Goal: Use online tool/utility: Utilize a website feature to perform a specific function

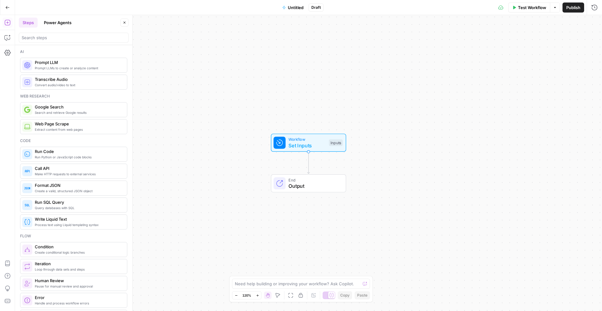
click at [274, 278] on div "Need help building or improving your workflow? Ask Copilot. Zoom Out 120% Zoom …" at bounding box center [301, 289] width 144 height 26
click at [272, 279] on div "Need help building or improving your workflow? Ask Copilot." at bounding box center [301, 284] width 138 height 10
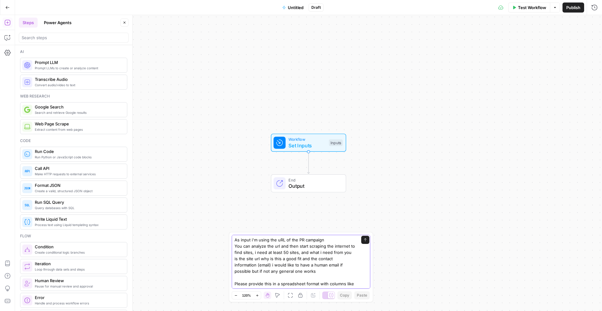
scroll to position [42, 0]
type textarea "i need your help with spmething, i need to find sites that i can use for a PR c…"
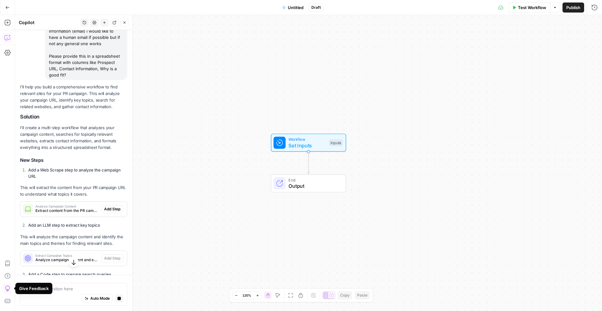
scroll to position [151, 0]
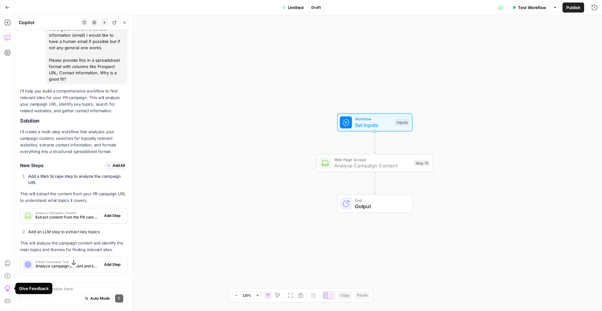
click at [116, 220] on button "Add Step" at bounding box center [112, 216] width 22 height 8
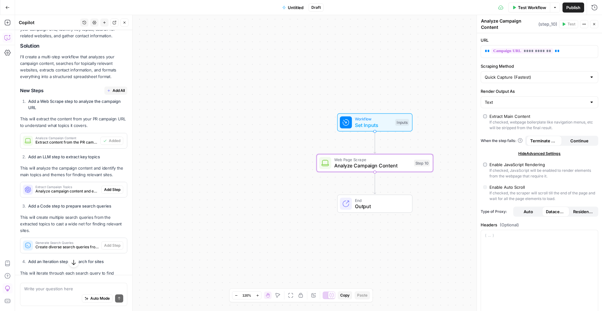
scroll to position [254, 0]
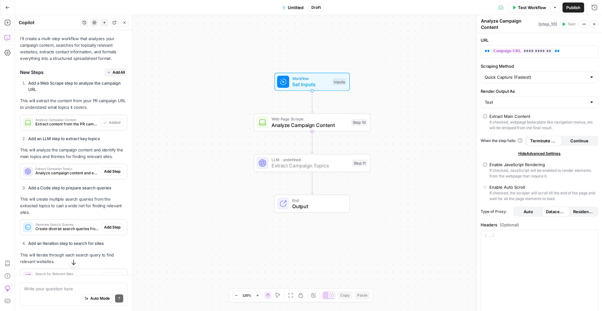
click at [102, 176] on button "Add Step" at bounding box center [112, 171] width 22 height 8
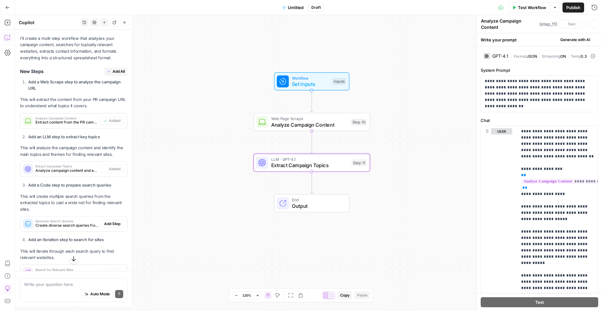
type textarea "Extract Campaign Topics"
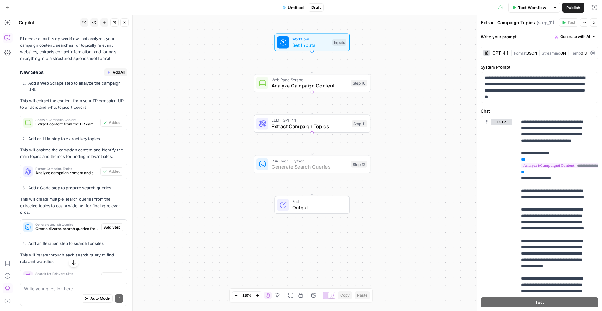
click at [104, 230] on span "Add Step" at bounding box center [112, 228] width 16 height 6
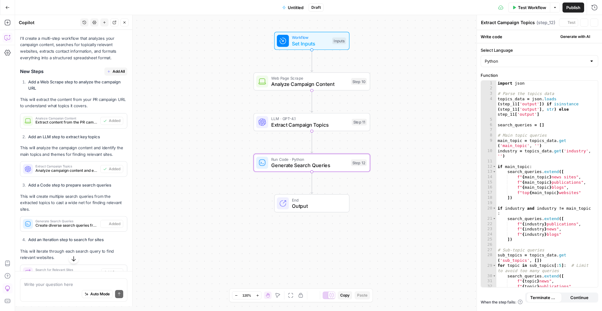
type textarea "Generate Search Queries"
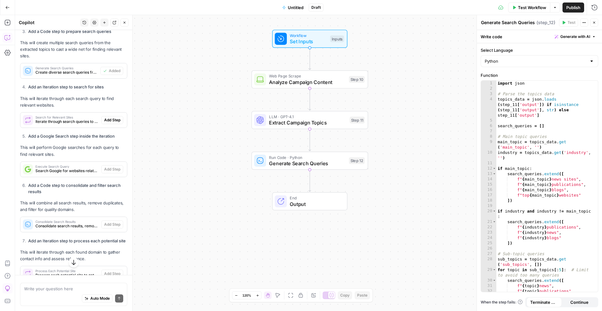
scroll to position [414, 0]
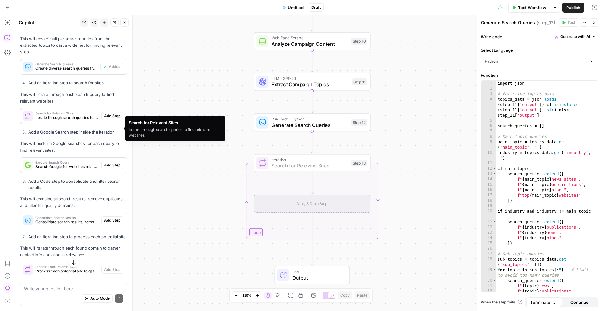
click at [104, 119] on span "Add Step" at bounding box center [112, 116] width 16 height 6
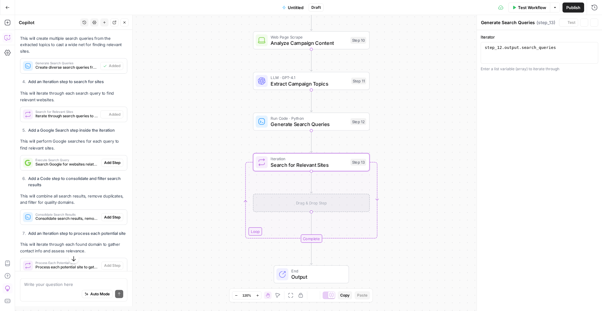
type textarea "Search for Relevant Sites"
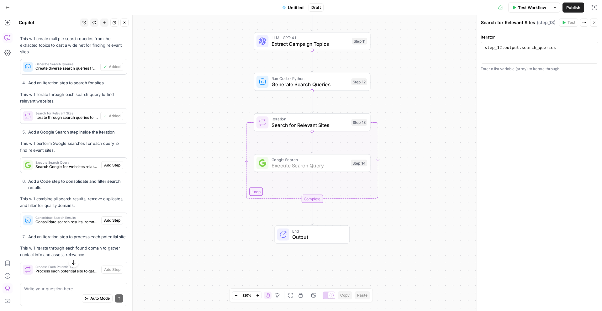
click at [109, 168] on span "Add Step" at bounding box center [112, 165] width 16 height 6
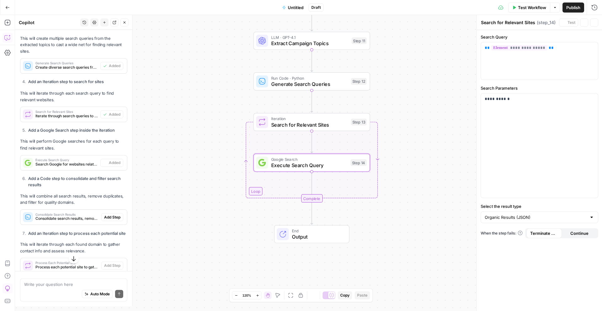
type textarea "Execute Search Query"
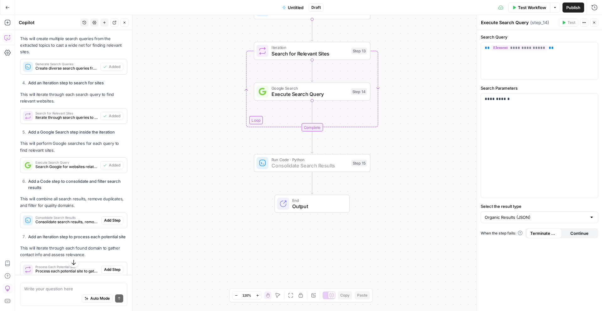
click at [110, 223] on span "Add Step" at bounding box center [112, 221] width 16 height 6
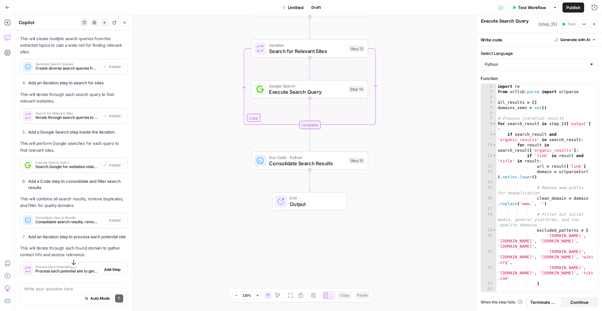
type textarea "Consolidate Search Results"
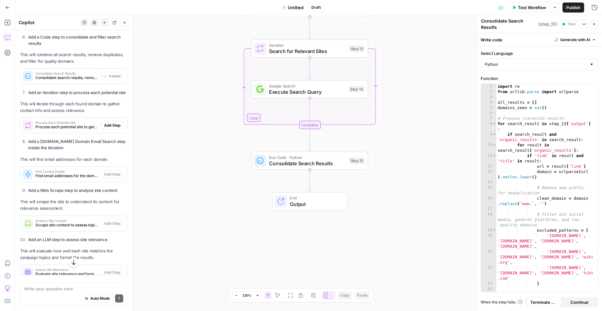
scroll to position [555, 0]
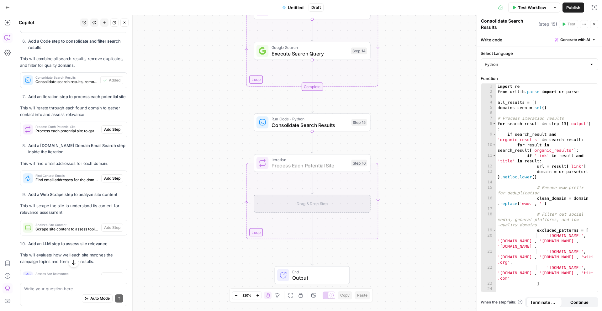
click at [105, 134] on button "Add Step" at bounding box center [112, 129] width 22 height 8
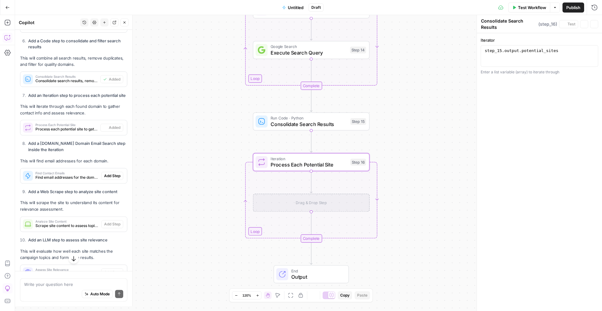
type textarea "Process Each Potential Site"
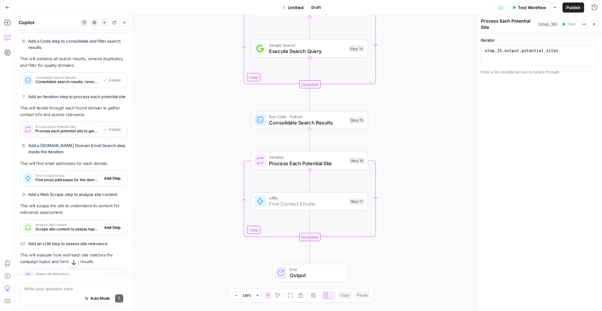
click at [104, 181] on span "Add Step" at bounding box center [112, 179] width 16 height 6
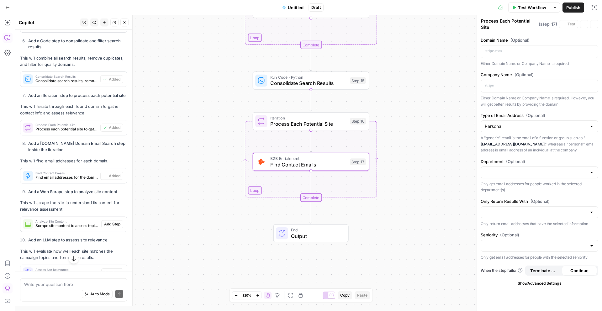
type textarea "Find Contact Emails"
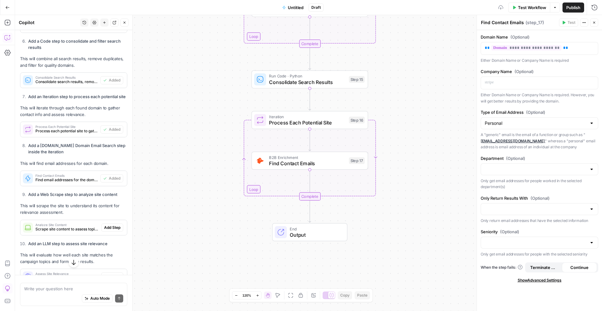
scroll to position [555, 0]
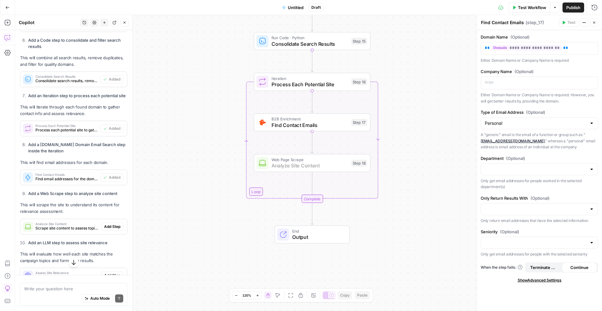
click at [105, 231] on button "Add Step" at bounding box center [112, 227] width 22 height 8
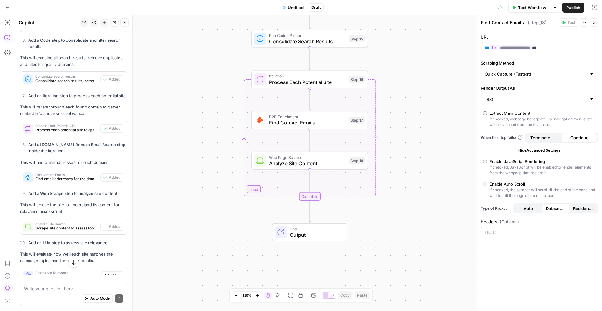
type textarea "Analyze Site Content"
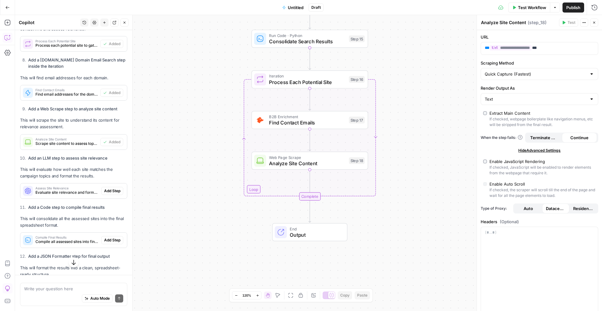
scroll to position [641, 0]
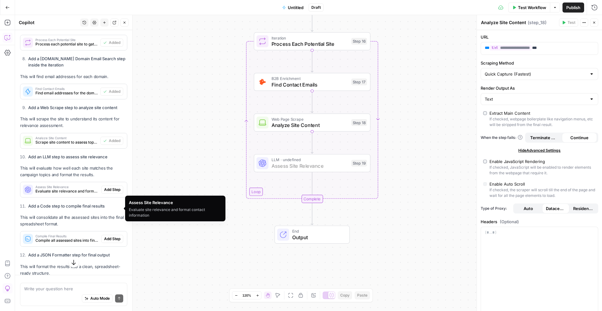
click at [105, 193] on span "Add Step" at bounding box center [112, 190] width 16 height 6
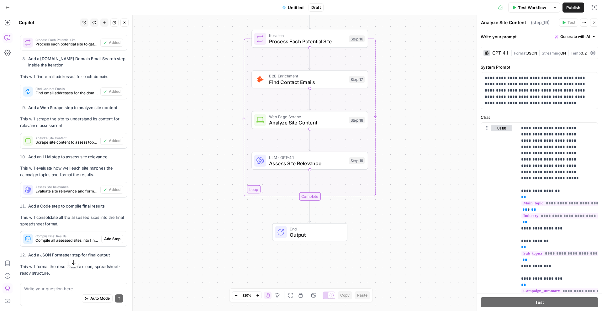
type textarea "Assess Site Relevance"
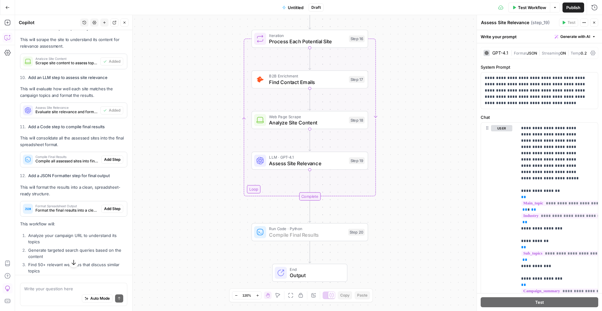
scroll to position [719, 0]
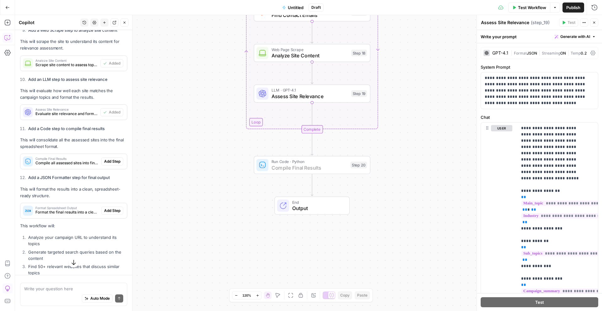
click at [111, 164] on span "Add Step" at bounding box center [112, 162] width 16 height 6
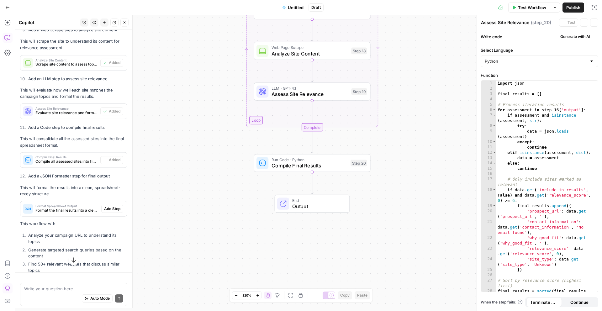
type textarea "Compile Final Results"
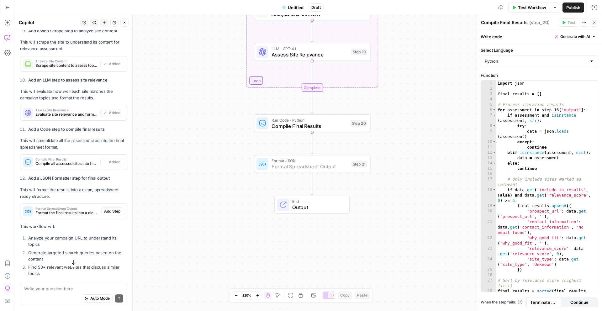
click at [110, 214] on span "Add Step" at bounding box center [112, 212] width 16 height 6
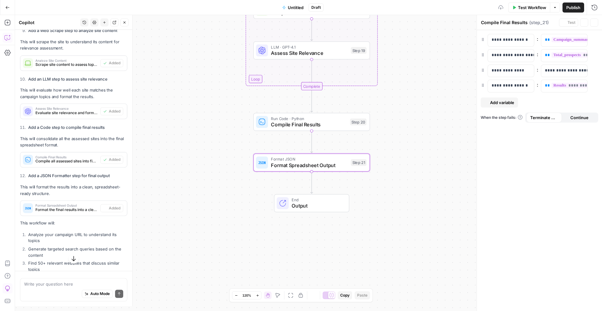
type textarea "Format Spreadsheet Output"
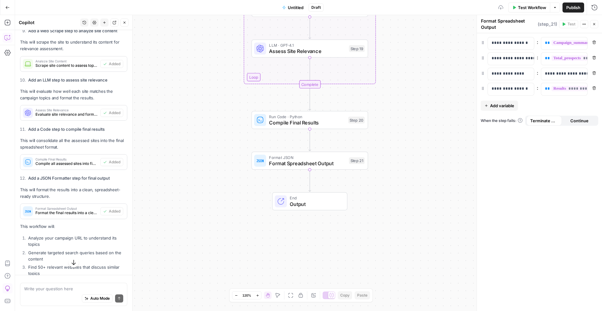
scroll to position [823, 0]
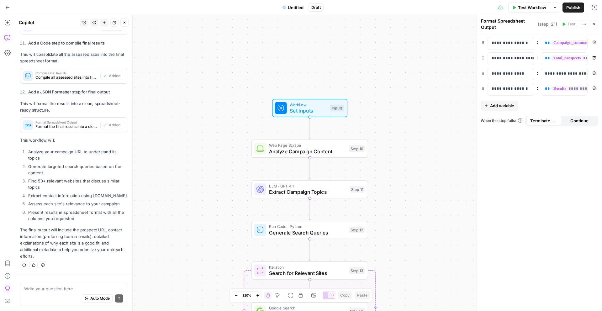
click at [300, 103] on span "Workflow" at bounding box center [308, 105] width 37 height 6
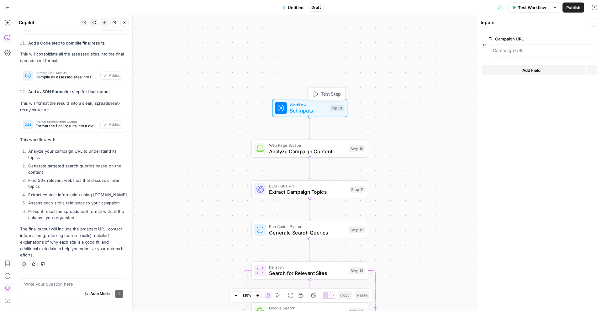
click at [321, 94] on span "Test Step" at bounding box center [331, 94] width 20 height 7
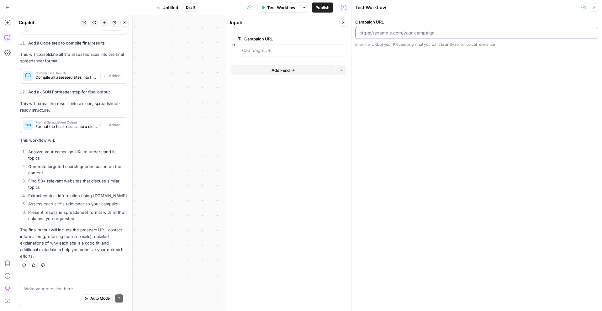
click at [388, 34] on input "Campaign URL" at bounding box center [476, 33] width 235 height 6
paste input "[URL][DOMAIN_NAME]"
type input "[URL][DOMAIN_NAME]"
click at [274, 9] on span "Test Workflow" at bounding box center [281, 7] width 28 height 6
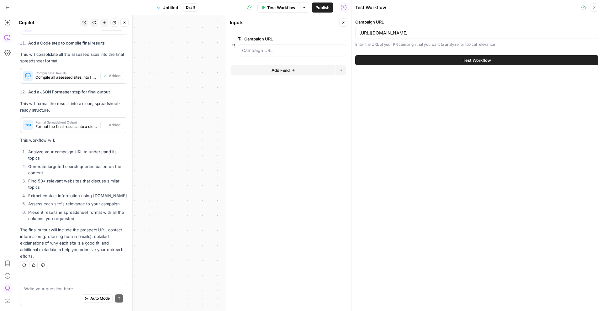
click at [505, 61] on button "Test Workflow" at bounding box center [476, 60] width 243 height 10
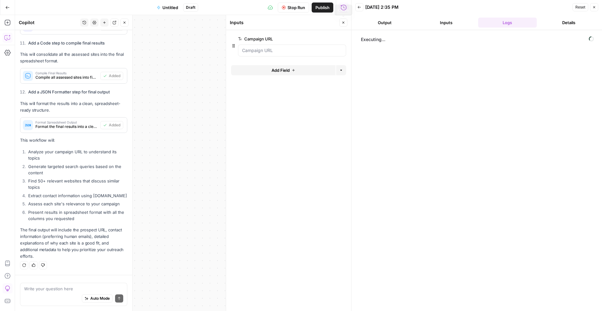
click at [342, 21] on icon "button" at bounding box center [344, 23] width 4 height 4
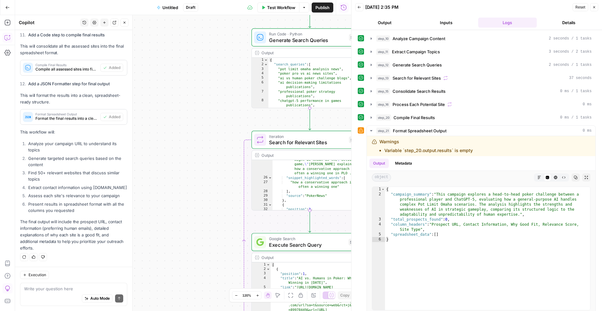
scroll to position [104, 0]
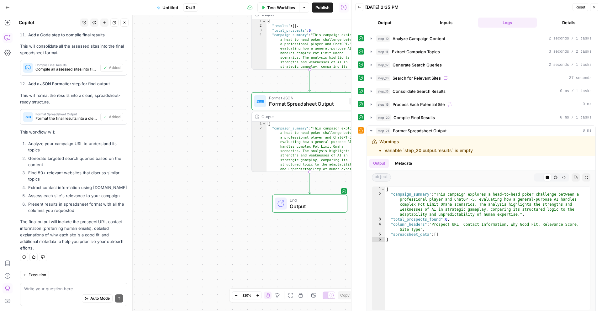
click at [287, 202] on div at bounding box center [281, 204] width 12 height 12
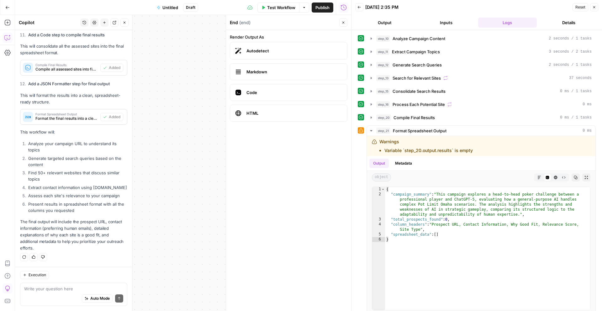
click at [594, 8] on icon "button" at bounding box center [594, 7] width 4 height 4
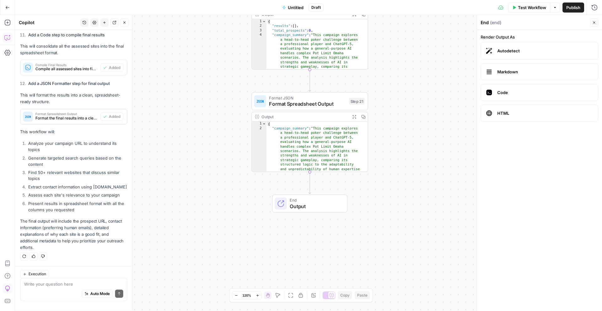
scroll to position [831, 0]
click at [303, 200] on span "End" at bounding box center [315, 200] width 51 height 6
click at [348, 119] on div "Output Expand Output Copy" at bounding box center [310, 116] width 116 height 9
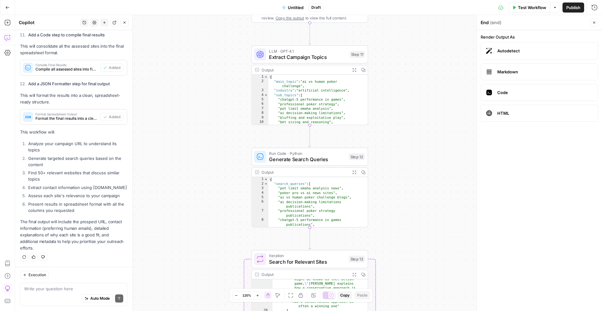
click at [594, 19] on span "E" at bounding box center [592, 21] width 5 height 6
drag, startPoint x: 594, startPoint y: 23, endPoint x: 535, endPoint y: 68, distance: 74.1
click at [594, 23] on icon "button" at bounding box center [594, 23] width 4 height 4
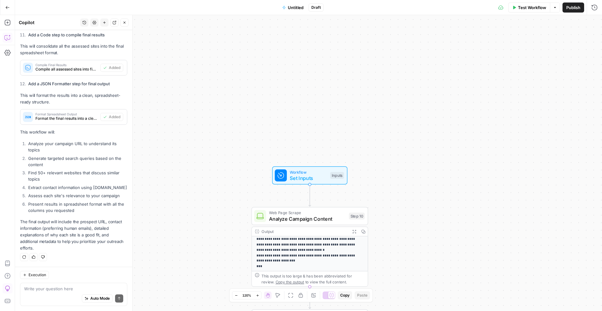
click at [258, 297] on icon "button" at bounding box center [257, 295] width 3 height 3
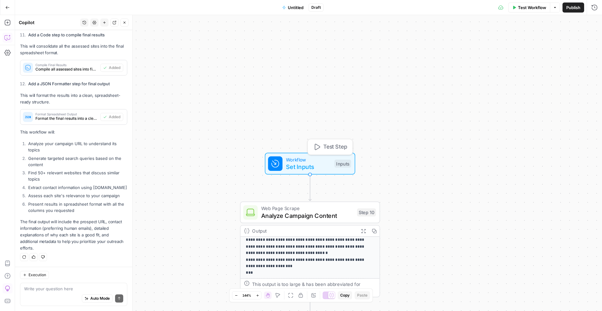
click at [324, 149] on span "Test Step" at bounding box center [335, 147] width 24 height 8
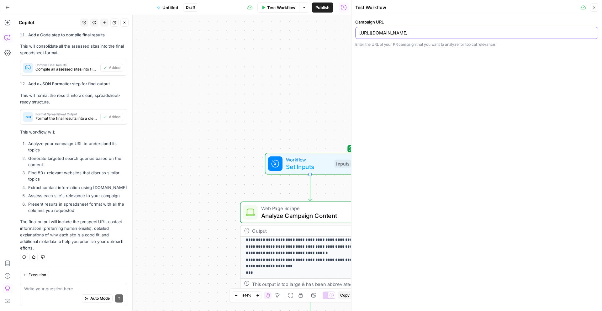
click at [496, 32] on input "[URL][DOMAIN_NAME]" at bounding box center [476, 33] width 235 height 6
click at [288, 5] on span "Test Workflow" at bounding box center [281, 7] width 28 height 6
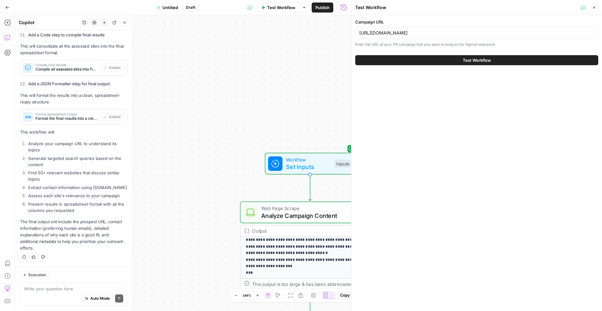
click at [443, 63] on button "Test Workflow" at bounding box center [476, 60] width 243 height 10
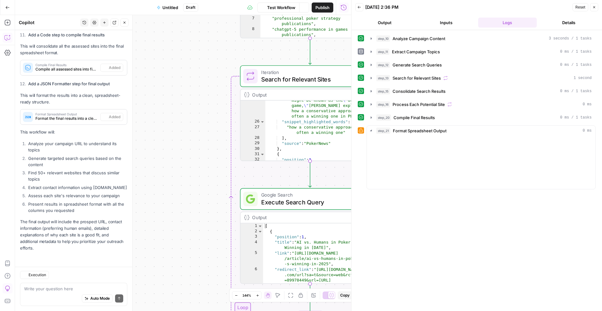
scroll to position [831, 0]
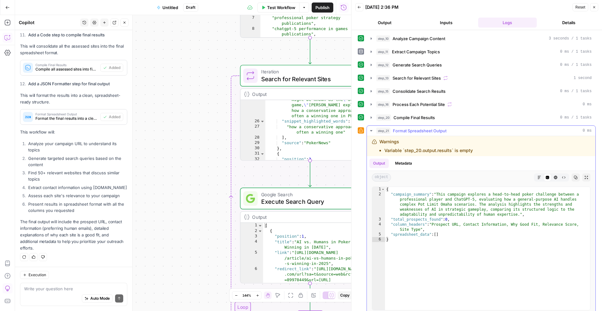
click at [446, 146] on div "Warnings Variable `step_20.output.results` is empty" at bounding box center [426, 146] width 93 height 15
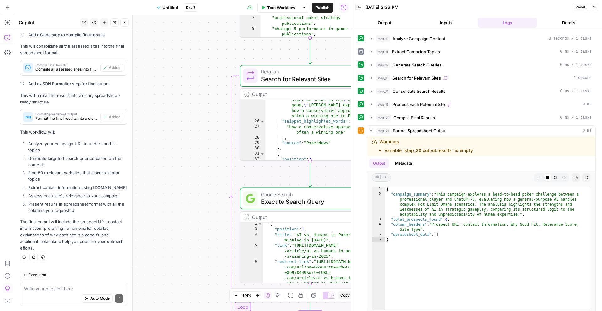
scroll to position [17, 0]
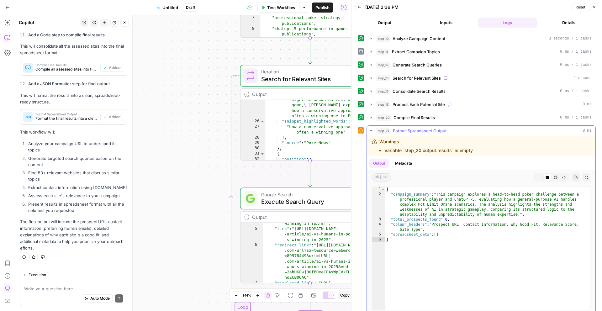
click at [422, 152] on li "Variable `step_20.output.results` is empty" at bounding box center [429, 150] width 88 height 6
click at [466, 139] on div "Warnings Variable `step_20.output.results` is empty" at bounding box center [426, 146] width 93 height 15
click at [383, 148] on ul "Variable `step_20.output.results` is empty" at bounding box center [426, 150] width 93 height 6
click at [407, 154] on div "Warnings Variable `step_20.output.results` is empty" at bounding box center [481, 146] width 229 height 20
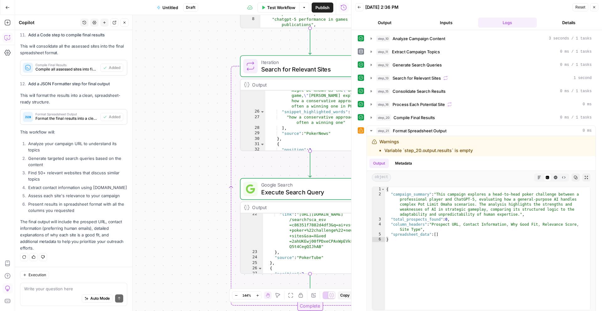
scroll to position [263, 0]
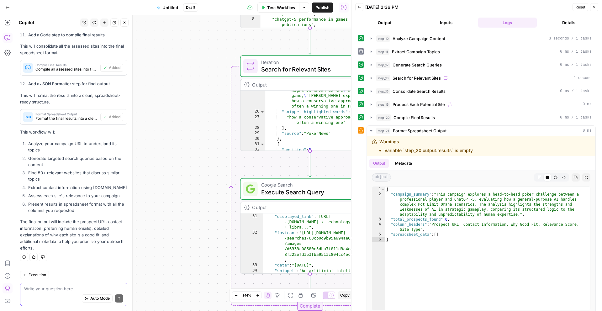
click at [60, 290] on textarea at bounding box center [73, 289] width 99 height 6
type textarea "i'm not seeing any results at all"
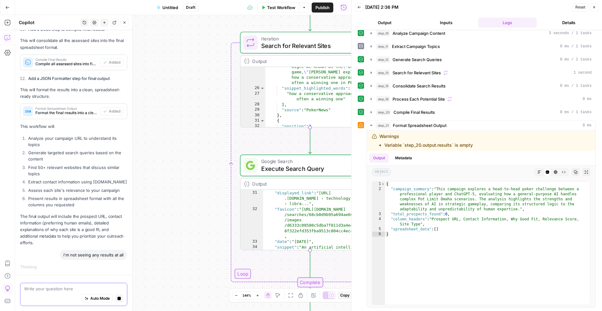
scroll to position [320, 0]
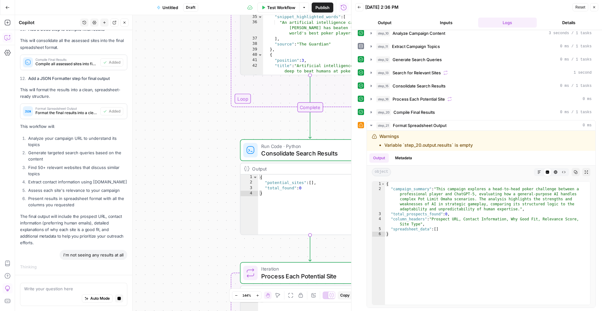
type textarea "*"
click at [300, 203] on div "{ "potential_sites" : [ ] , "total_found" : 0 }" at bounding box center [318, 210] width 121 height 71
click at [302, 195] on div "{ "potential_sites" : [ ] , "total_found" : 0 }" at bounding box center [318, 210] width 121 height 71
drag, startPoint x: 305, startPoint y: 188, endPoint x: 296, endPoint y: 188, distance: 8.8
click at [296, 188] on div "{ "potential_sites" : [ ] , "total_found" : 0 }" at bounding box center [318, 210] width 121 height 71
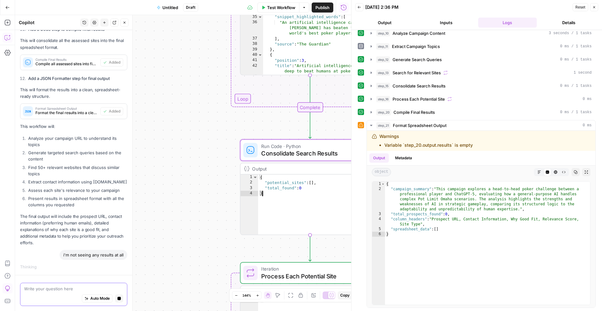
click at [60, 288] on textarea at bounding box center [73, 289] width 99 height 6
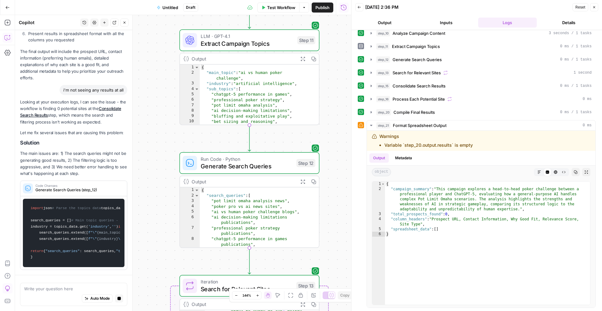
click at [48, 293] on div "Auto Mode Stop generating" at bounding box center [73, 299] width 99 height 14
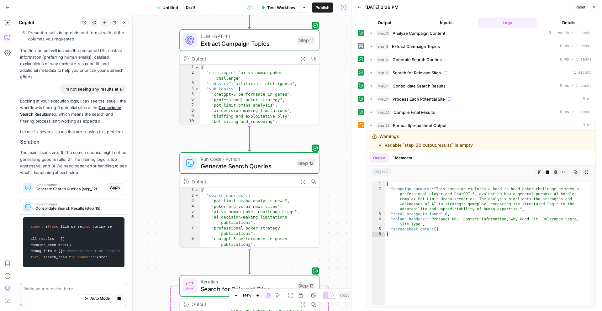
type textarea "n"
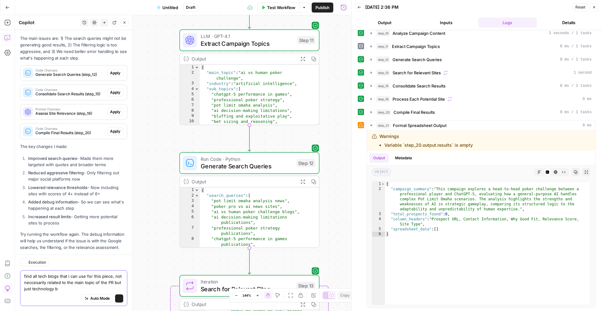
scroll to position [1129, 0]
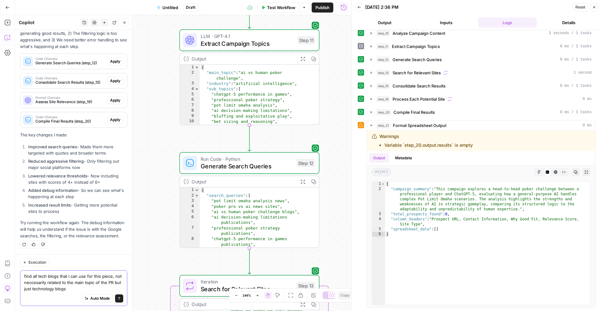
type textarea "find all tech blogs that i can use for this piece, not neccesarily related to t…"
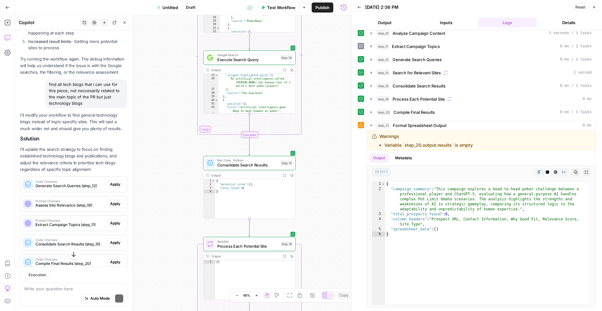
scroll to position [1286, 0]
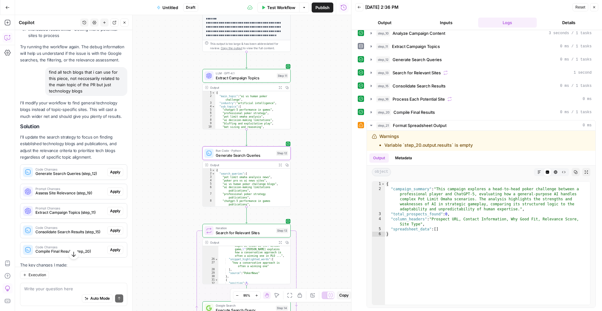
click at [112, 175] on span "Apply" at bounding box center [115, 172] width 10 height 6
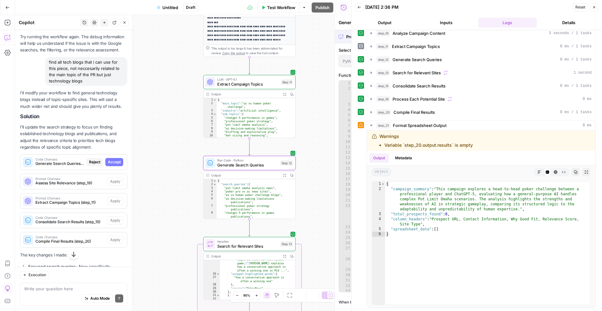
scroll to position [1276, 0]
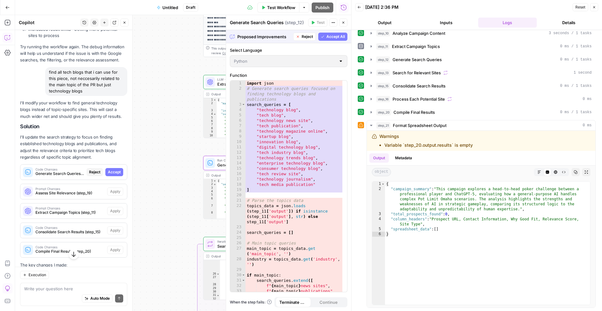
click at [112, 175] on span "Accept" at bounding box center [114, 172] width 13 height 6
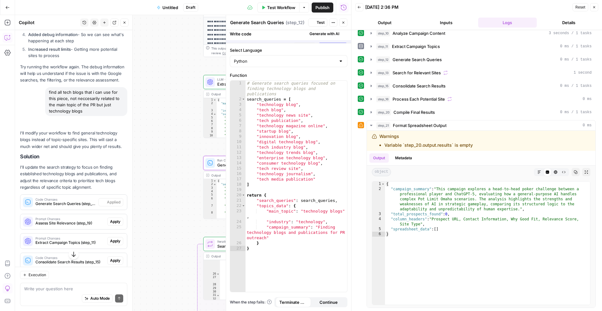
scroll to position [1296, 0]
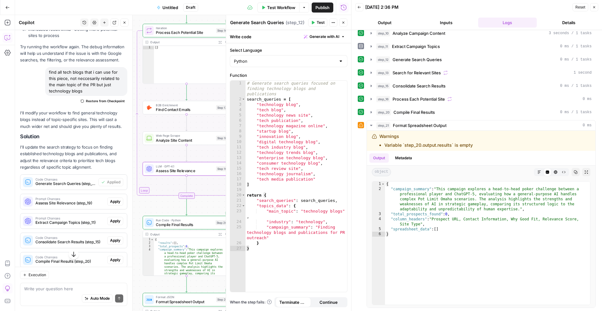
click at [112, 205] on span "Apply" at bounding box center [115, 202] width 10 height 6
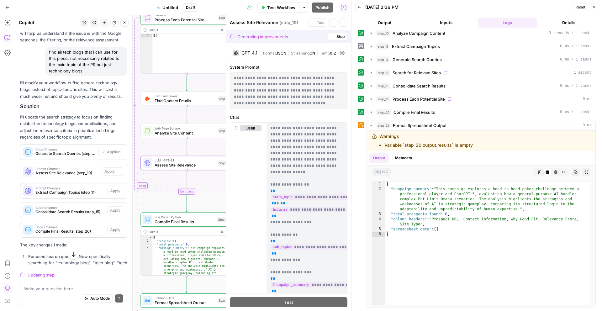
scroll to position [1276, 0]
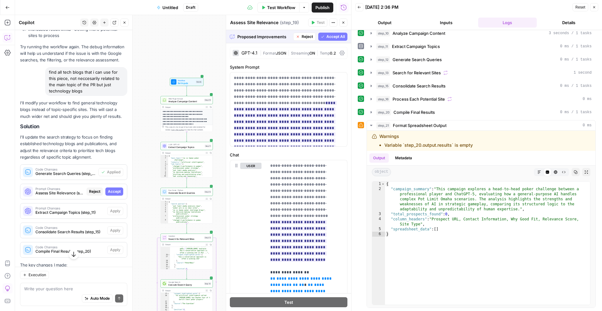
click at [108, 194] on span "Accept" at bounding box center [114, 192] width 13 height 6
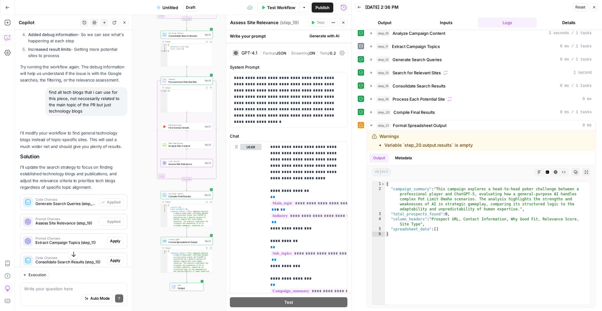
scroll to position [1296, 0]
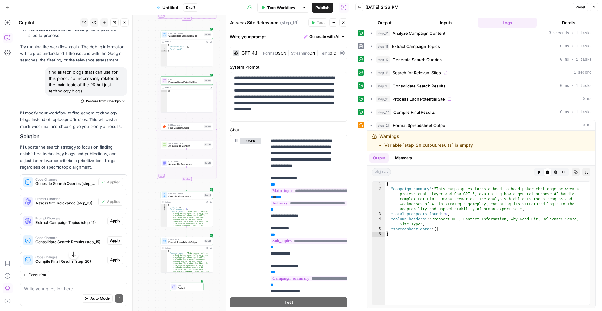
click at [111, 224] on span "Apply" at bounding box center [115, 221] width 10 height 6
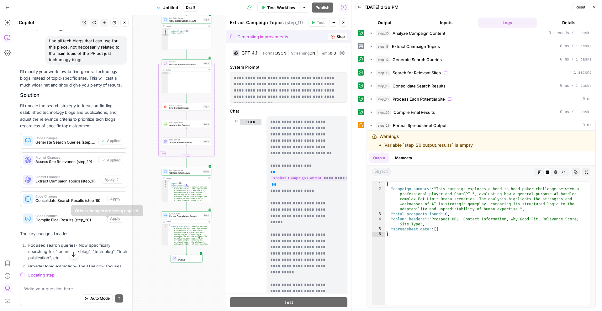
scroll to position [1329, 0]
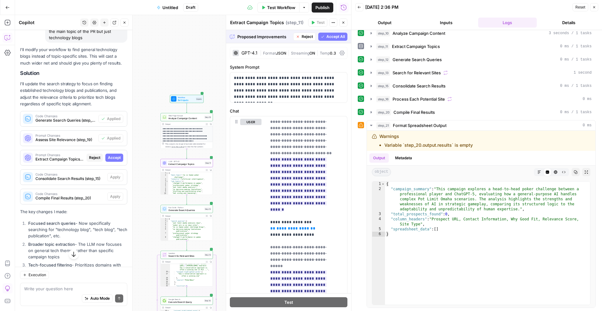
click at [110, 163] on div "Prompt Changes Extract Campaign Topics (step_11) Reject Accept" at bounding box center [73, 158] width 107 height 10
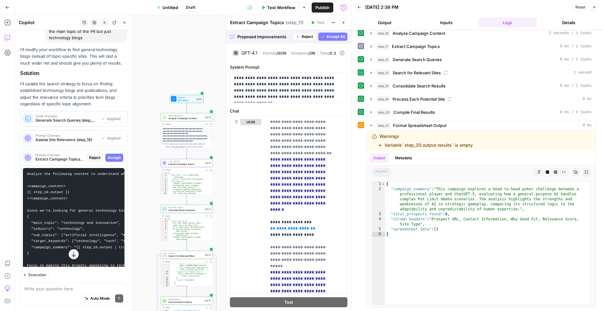
click at [112, 161] on span "Accept" at bounding box center [114, 158] width 13 height 6
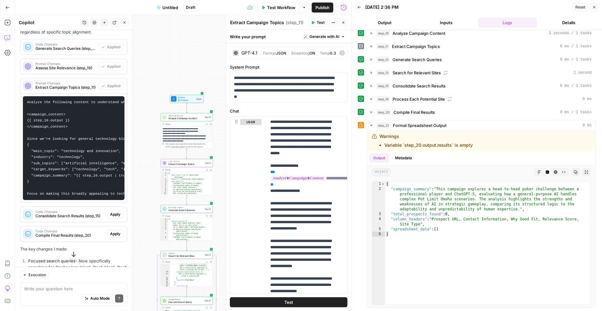
scroll to position [1453, 0]
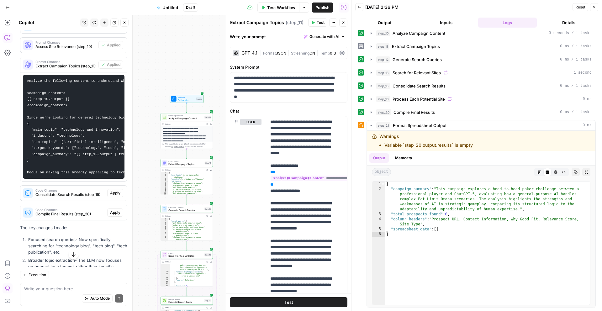
click at [116, 198] on div "Code Changes Consolidate Search Results (step_15) Apply" at bounding box center [73, 193] width 107 height 10
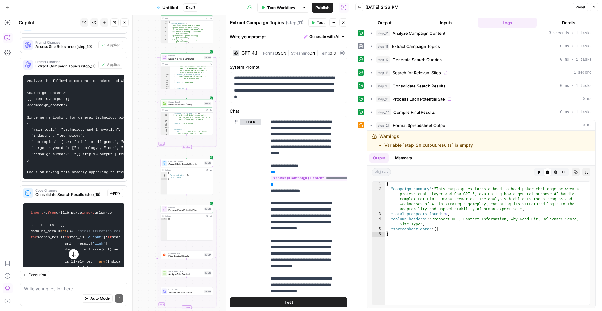
click at [114, 196] on span "Apply" at bounding box center [115, 193] width 10 height 6
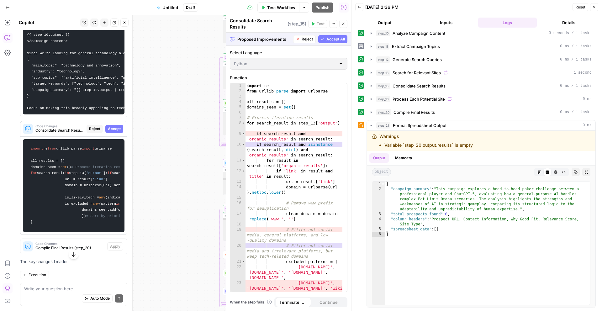
scroll to position [1486, 0]
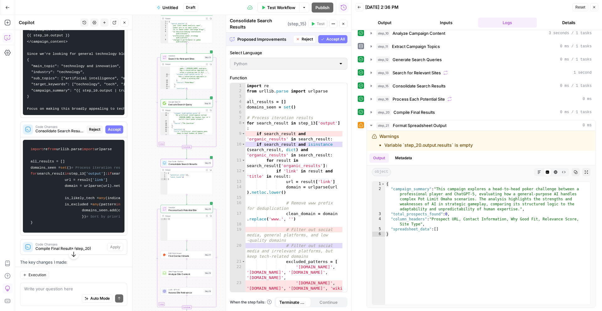
click at [108, 132] on span "Accept" at bounding box center [114, 130] width 13 height 6
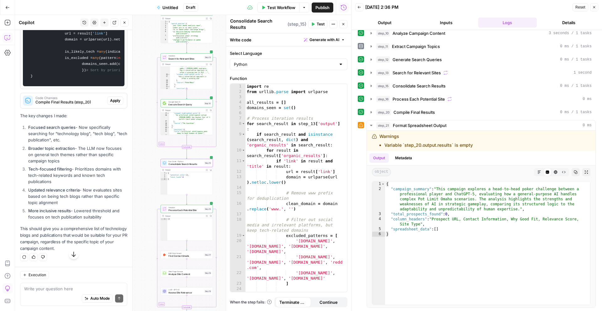
scroll to position [1916, 0]
click at [110, 104] on span "Apply" at bounding box center [115, 101] width 10 height 6
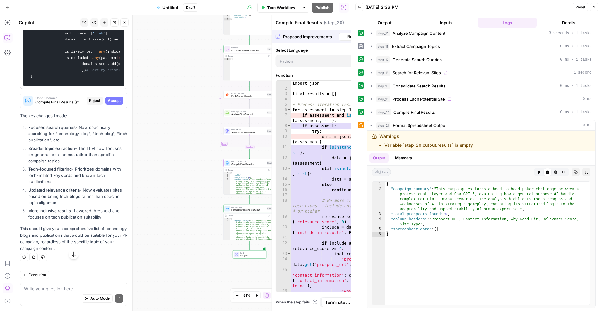
scroll to position [1886, 0]
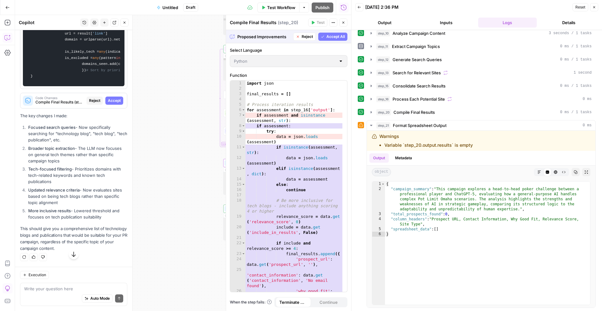
click at [112, 104] on span "Accept" at bounding box center [114, 101] width 13 height 6
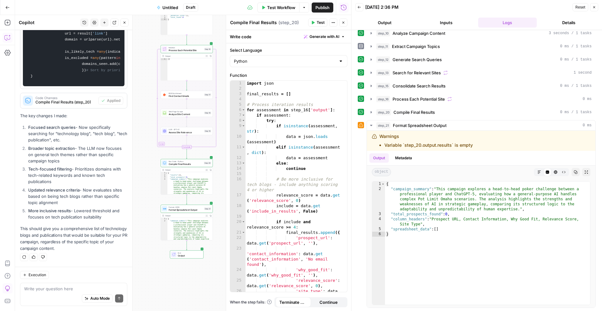
scroll to position [1888, 0]
click at [341, 19] on button "Close" at bounding box center [343, 23] width 8 height 8
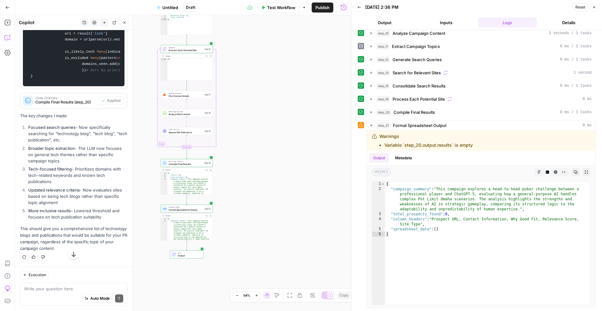
click at [260, 294] on button "Zoom In" at bounding box center [257, 296] width 8 height 8
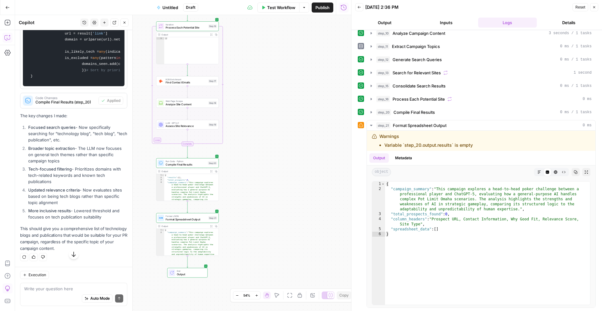
click at [259, 294] on button "Zoom In" at bounding box center [257, 296] width 8 height 8
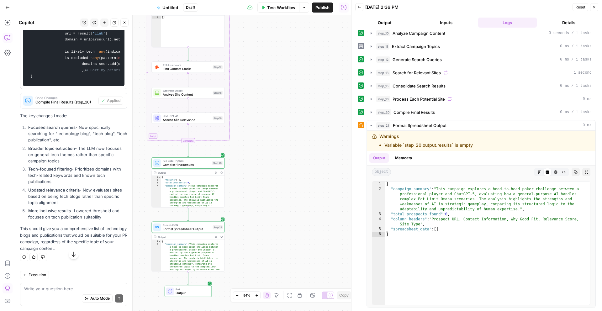
click at [259, 294] on button "Zoom In" at bounding box center [257, 296] width 8 height 8
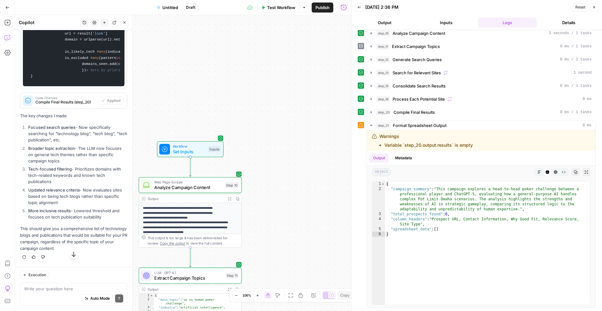
click at [270, 9] on span "Test Workflow" at bounding box center [281, 7] width 28 height 6
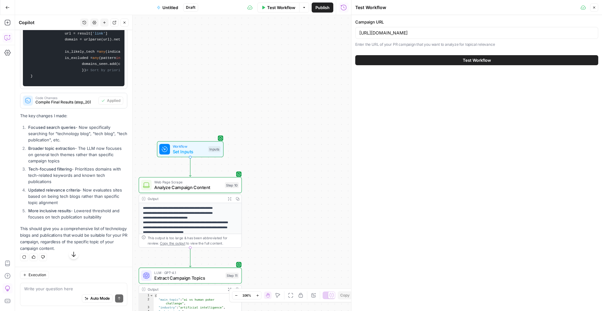
click at [411, 61] on button "Test Workflow" at bounding box center [476, 60] width 243 height 10
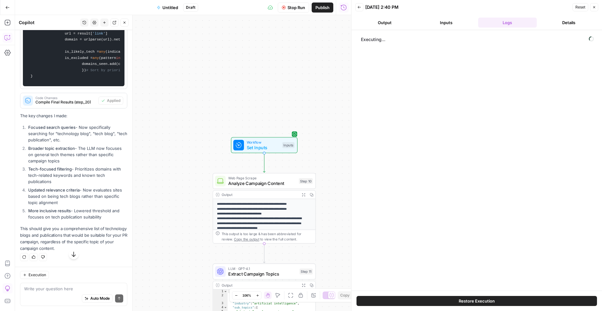
drag, startPoint x: 290, startPoint y: 239, endPoint x: 305, endPoint y: 228, distance: 17.9
click at [364, 235] on body "**********" at bounding box center [301, 155] width 602 height 311
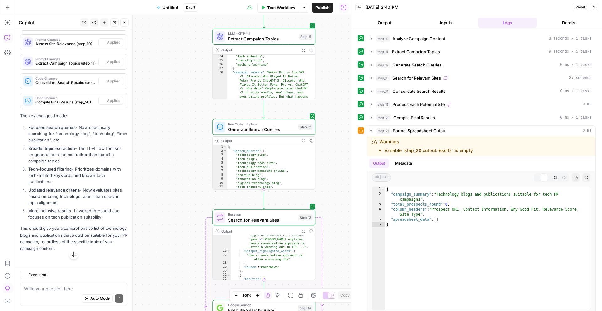
scroll to position [1408, 0]
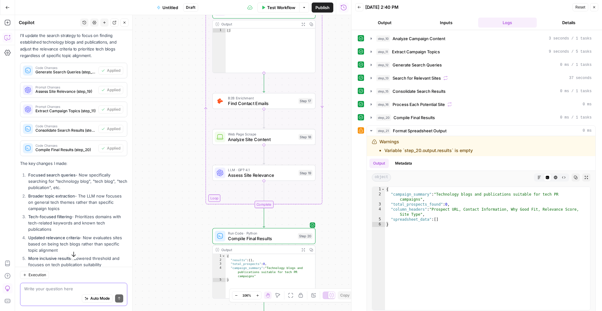
click at [57, 287] on textarea at bounding box center [73, 289] width 99 height 6
type textarea "how is that you can't find any blog? that;s insane"
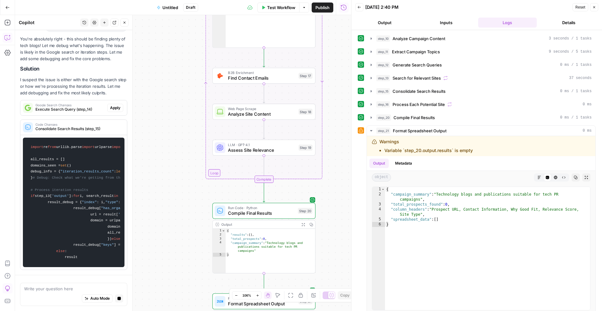
scroll to position [1913, 0]
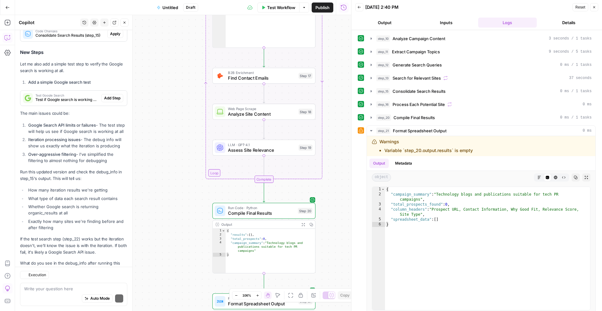
scroll to position [1842, 0]
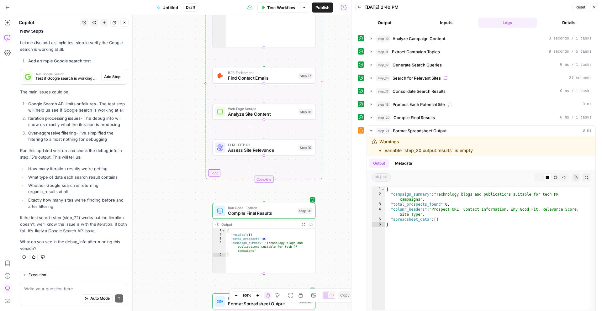
click at [5, 7] on icon "button" at bounding box center [7, 7] width 4 height 4
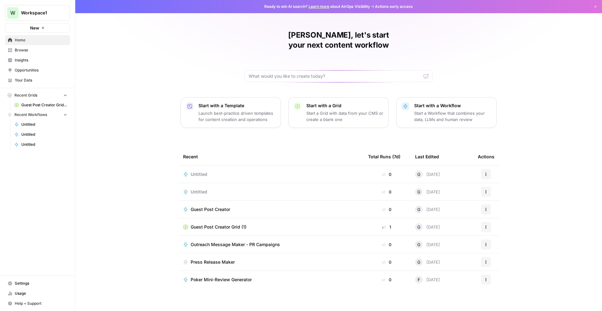
click at [483, 169] on button "Actions" at bounding box center [486, 174] width 10 height 10
click at [512, 190] on span "Delete" at bounding box center [518, 193] width 50 height 6
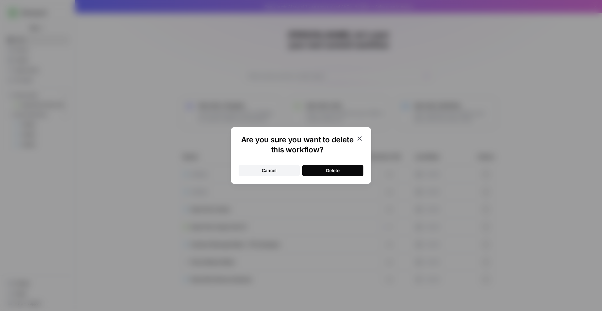
click at [323, 174] on button "Delete" at bounding box center [332, 170] width 61 height 11
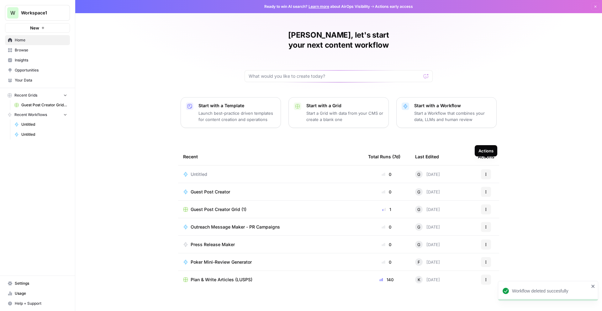
click at [486, 174] on icon "button" at bounding box center [486, 174] width 1 height 1
click at [496, 195] on span "Delete" at bounding box center [518, 193] width 50 height 6
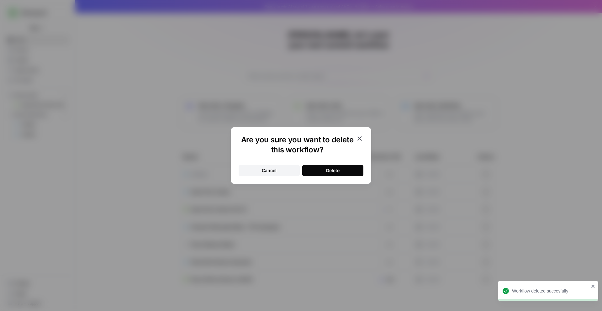
click at [357, 167] on button "Delete" at bounding box center [332, 170] width 61 height 11
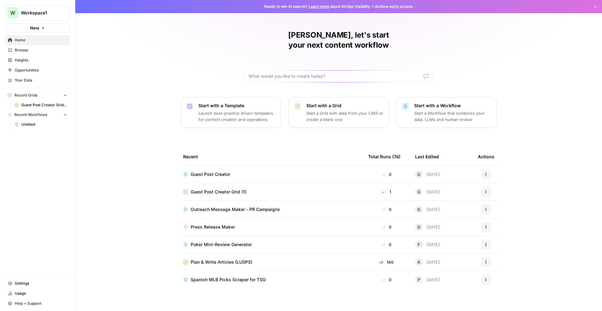
click at [33, 28] on span "New" at bounding box center [34, 28] width 9 height 6
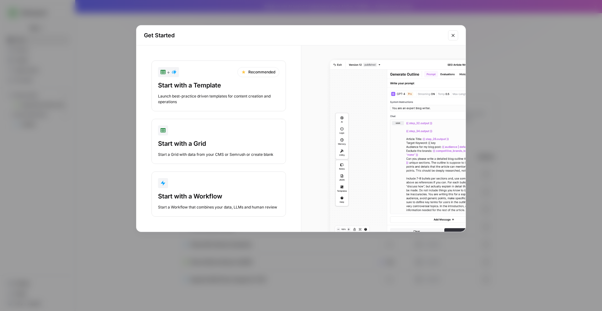
click at [193, 191] on button "Start with a Workflow Start a Workflow that combines your data, LLMs and human …" at bounding box center [218, 194] width 135 height 45
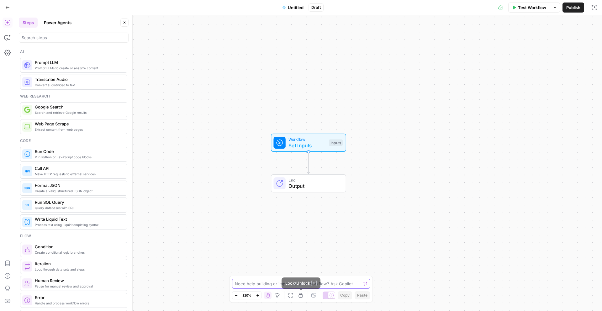
click at [276, 285] on textarea at bounding box center [297, 284] width 125 height 6
paste textarea "Input PR Campaign URL (example: https://www.onlineunitedstatescasinos.com/news/…"
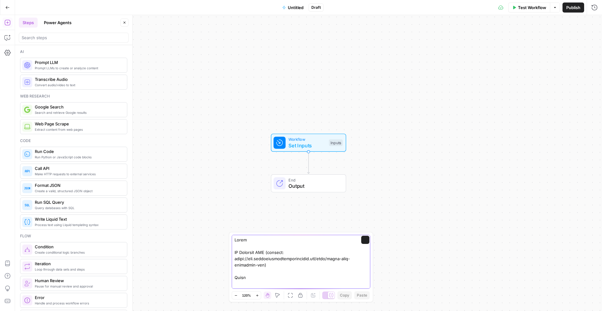
scroll to position [349, 0]
type textarea "Input PR Campaign URL (example: https://www.onlineunitedstatescasinos.com/news/…"
click at [361, 242] on button "Send" at bounding box center [365, 240] width 8 height 8
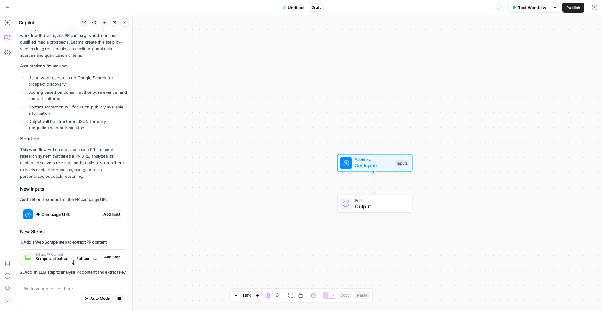
scroll to position [464, 0]
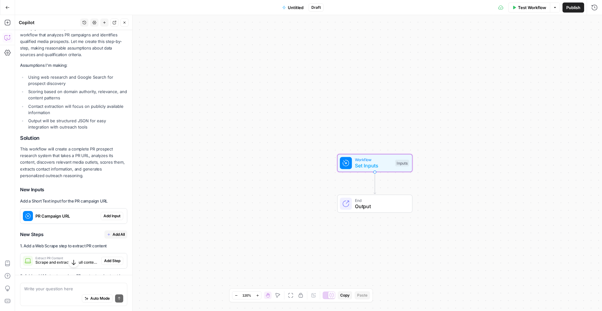
click at [105, 214] on span "Add Input" at bounding box center [112, 216] width 17 height 6
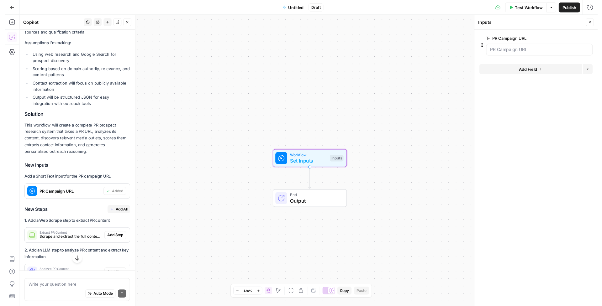
scroll to position [503, 0]
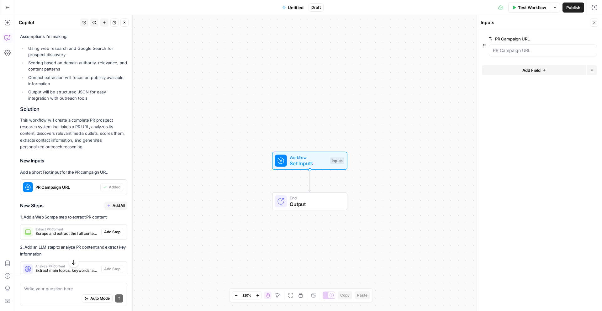
click at [106, 204] on button "Add All" at bounding box center [115, 206] width 23 height 8
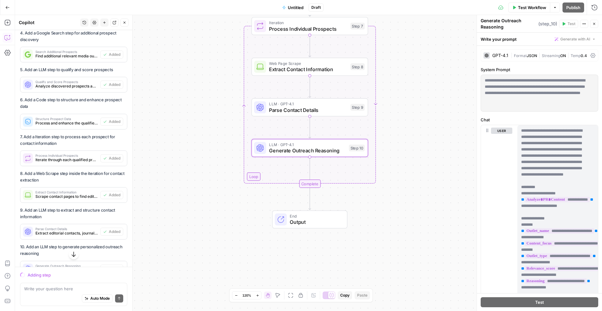
scroll to position [886, 0]
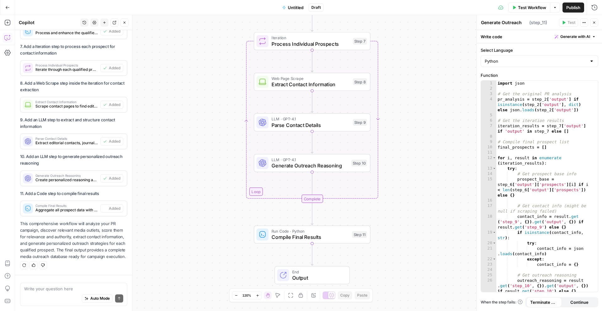
type textarea "Compile Final Results"
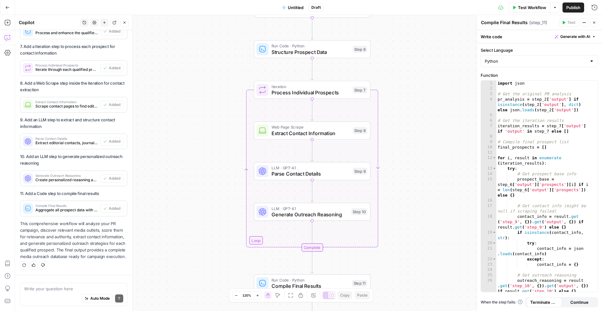
click at [543, 7] on button "Test Workflow" at bounding box center [529, 8] width 42 height 10
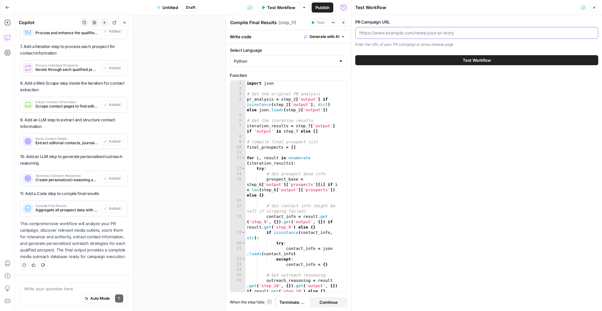
click at [385, 32] on input "PR Campaign URL" at bounding box center [476, 33] width 235 height 6
paste input "[URL][DOMAIN_NAME]"
type input "[URL][DOMAIN_NAME]"
click at [406, 55] on button "Test Workflow" at bounding box center [476, 60] width 243 height 10
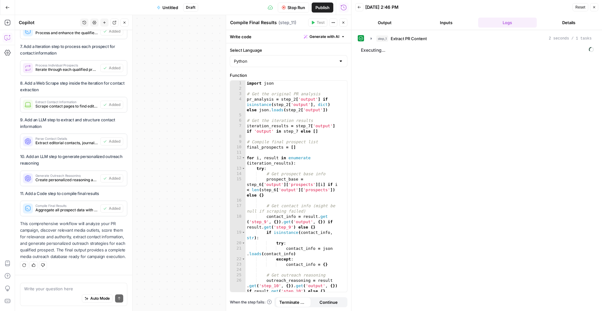
click at [343, 24] on button "Close" at bounding box center [343, 23] width 8 height 8
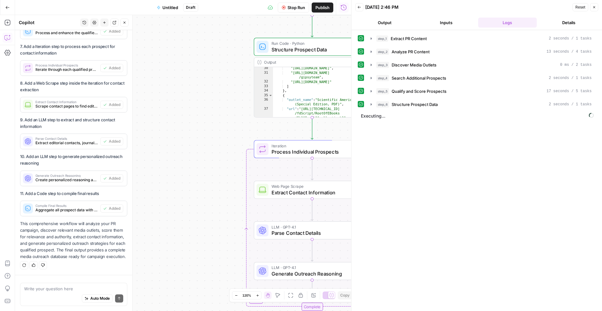
scroll to position [167, 0]
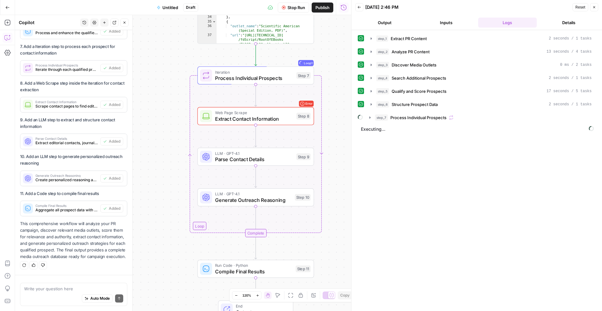
drag, startPoint x: 197, startPoint y: 257, endPoint x: 147, endPoint y: 250, distance: 50.4
click at [147, 250] on div "**********" at bounding box center [183, 163] width 336 height 296
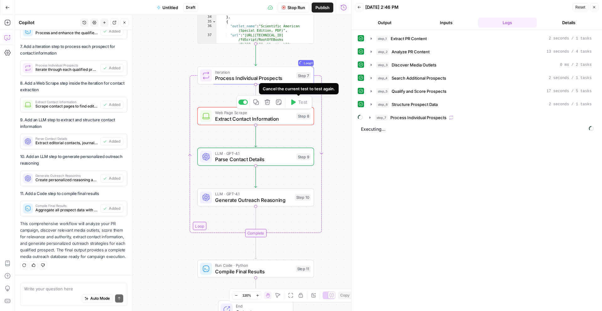
click at [302, 114] on div "Step 8" at bounding box center [303, 116] width 14 height 7
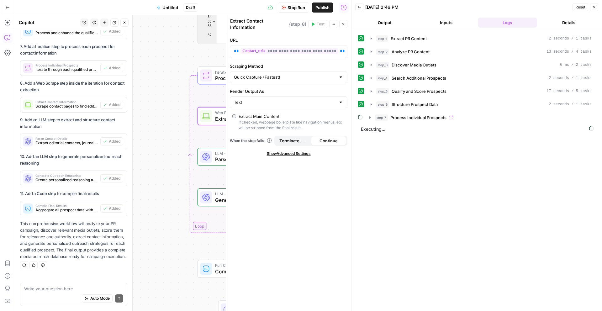
click at [167, 132] on div "**********" at bounding box center [183, 163] width 336 height 296
click at [594, 5] on button "Close" at bounding box center [594, 7] width 8 height 8
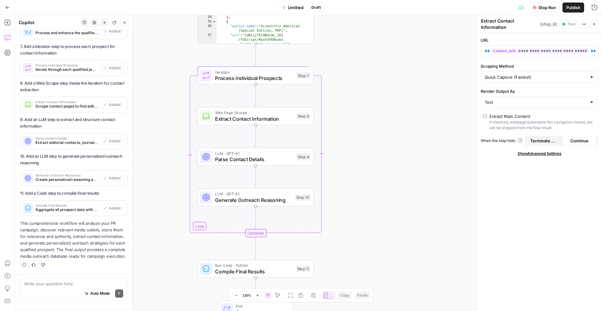
scroll to position [888, 0]
click at [269, 116] on span "Extract Contact Information" at bounding box center [254, 119] width 78 height 8
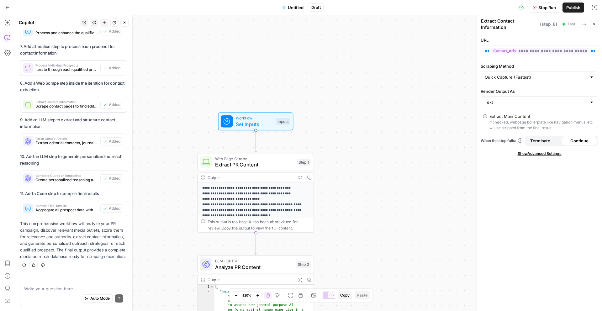
click at [262, 111] on div "**********" at bounding box center [308, 163] width 587 height 296
click at [258, 118] on span "Workflow" at bounding box center [254, 118] width 37 height 6
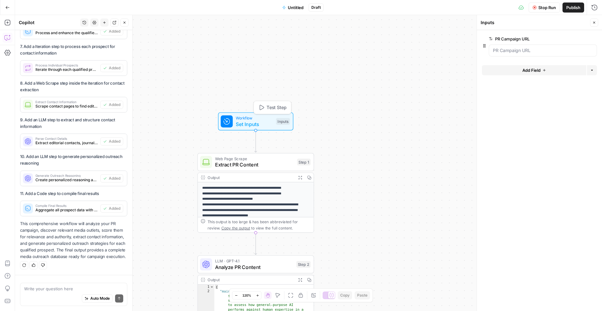
click at [267, 109] on span "Test Step" at bounding box center [277, 107] width 20 height 7
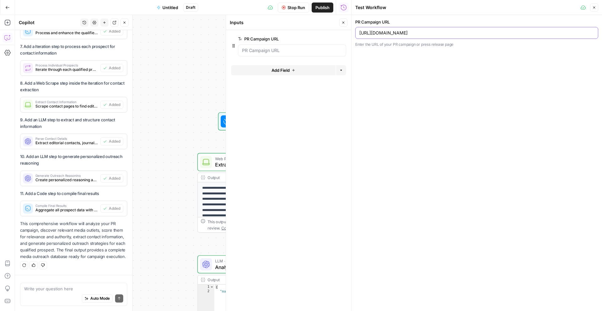
click at [454, 34] on input "[URL][DOMAIN_NAME]" at bounding box center [476, 33] width 235 height 6
click at [453, 34] on input "[URL][DOMAIN_NAME]" at bounding box center [476, 33] width 235 height 6
click at [422, 36] on div "[URL][DOMAIN_NAME]" at bounding box center [476, 33] width 243 height 12
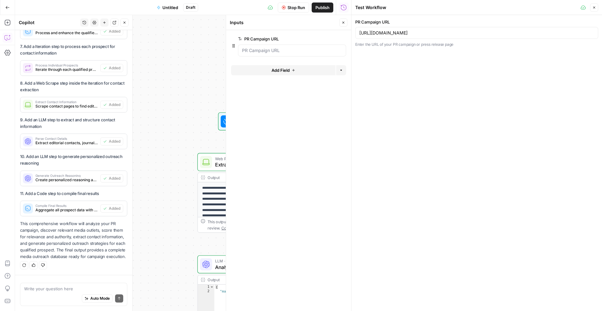
click at [422, 36] on div "[URL][DOMAIN_NAME]" at bounding box center [476, 33] width 243 height 12
click at [397, 33] on input "[URL][DOMAIN_NAME]" at bounding box center [476, 33] width 235 height 6
click at [372, 103] on div "PR Campaign URL https://www.legaluspokersites.com/poker-pro-vs-chatgpt/ Enter t…" at bounding box center [477, 163] width 251 height 296
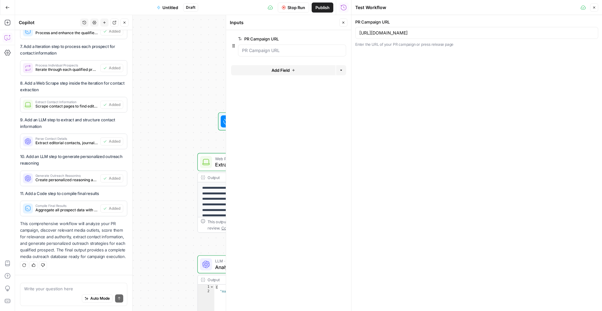
click at [356, 127] on div "PR Campaign URL https://www.legaluspokersites.com/poker-pro-vs-chatgpt/ Enter t…" at bounding box center [477, 163] width 251 height 296
click at [260, 106] on form "PR Campaign URL edit field Delete group Add Field Options" at bounding box center [288, 170] width 125 height 281
click at [215, 88] on div "**********" at bounding box center [183, 163] width 336 height 296
click at [340, 20] on button "Close" at bounding box center [343, 23] width 8 height 8
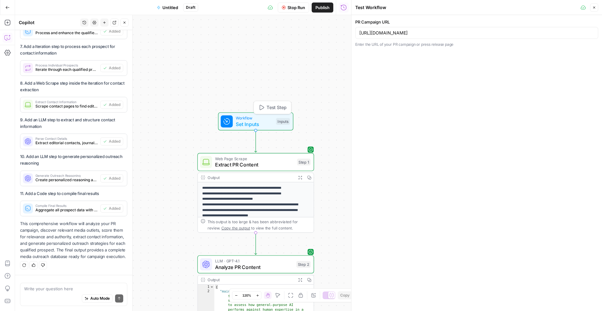
click at [263, 110] on icon "button" at bounding box center [261, 107] width 6 height 6
click at [268, 108] on span "Test Step" at bounding box center [277, 107] width 20 height 7
click at [266, 108] on button "Test Step" at bounding box center [272, 108] width 34 height 10
click at [266, 108] on span "Test Step" at bounding box center [276, 107] width 20 height 7
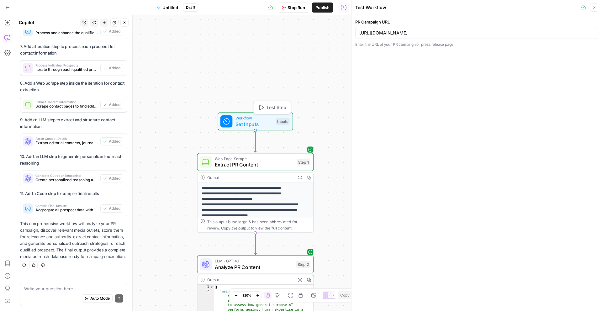
click at [266, 108] on span "Test Step" at bounding box center [276, 107] width 20 height 7
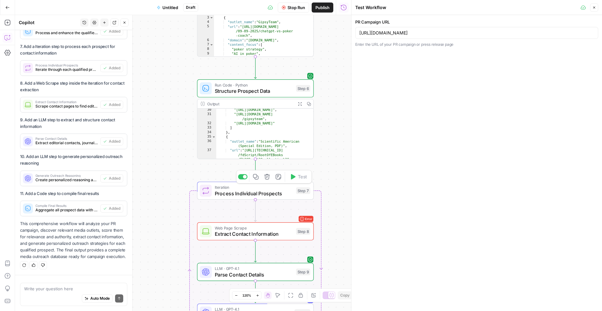
click at [299, 197] on div "Iteration Process Individual Prospects Step 7 Copy step Delete step Add Note Te…" at bounding box center [255, 190] width 111 height 13
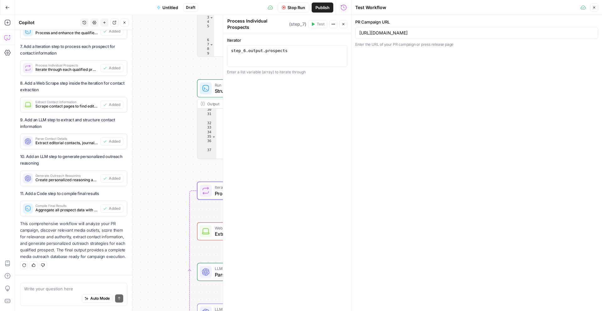
click at [341, 26] on button "Close" at bounding box center [343, 24] width 8 height 8
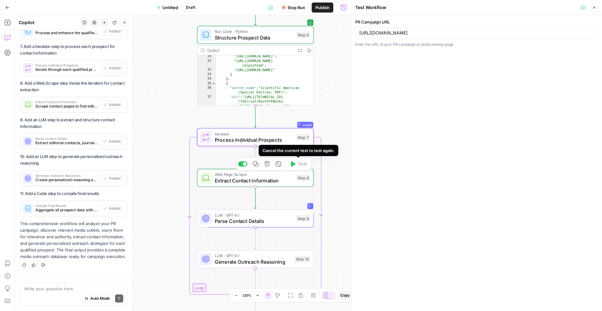
click at [277, 174] on span "Web Page Scrape" at bounding box center [254, 175] width 78 height 6
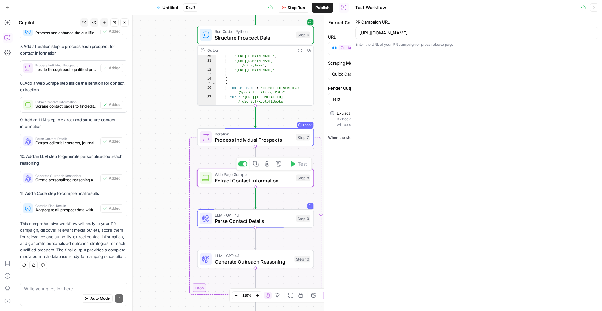
click at [324, 177] on div "**********" at bounding box center [388, 170] width 128 height 281
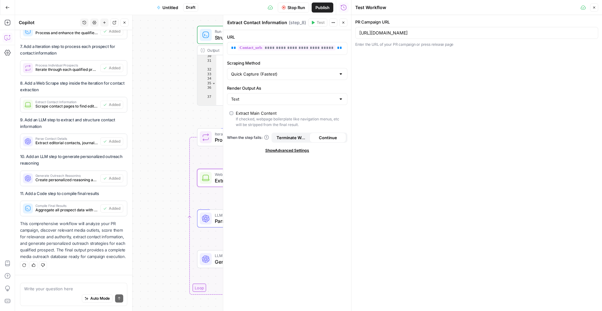
click at [321, 137] on span "Continue" at bounding box center [328, 138] width 18 height 6
click at [342, 23] on icon "button" at bounding box center [344, 23] width 4 height 4
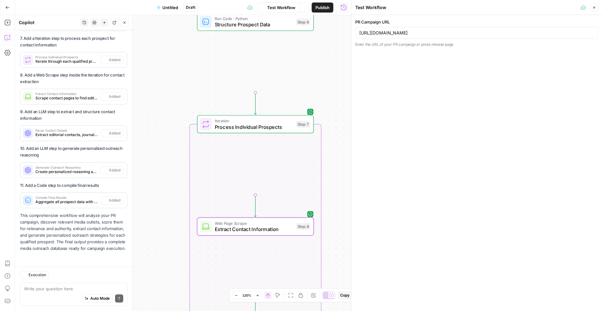
scroll to position [896, 0]
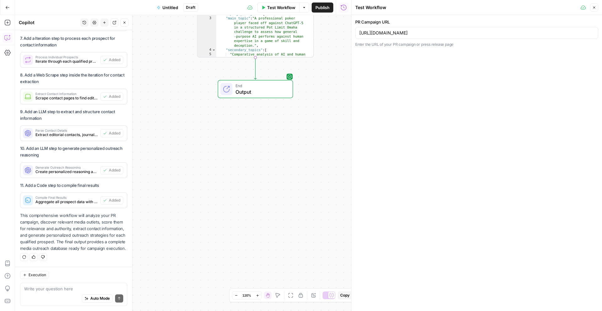
click at [267, 92] on span "Output" at bounding box center [261, 92] width 51 height 8
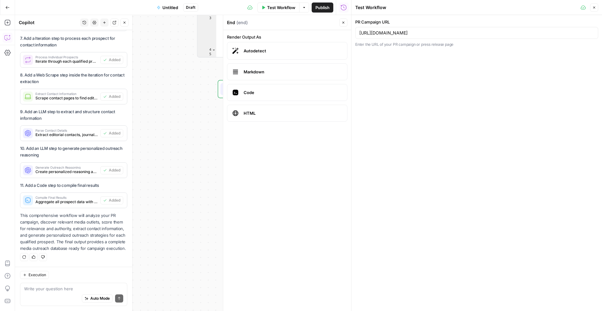
click at [269, 73] on span "Markdown" at bounding box center [293, 72] width 98 height 6
click at [277, 53] on span "Autodetect" at bounding box center [293, 51] width 98 height 6
click at [343, 21] on icon "button" at bounding box center [344, 23] width 4 height 4
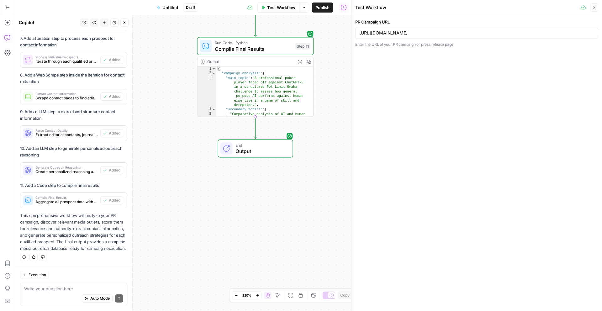
type textarea "*"
click at [281, 69] on div "{ "campaign_analysis" : { "main_topic" : "A professional poker player faced off…" at bounding box center [262, 100] width 92 height 68
click at [298, 63] on icon "button" at bounding box center [299, 61] width 3 height 3
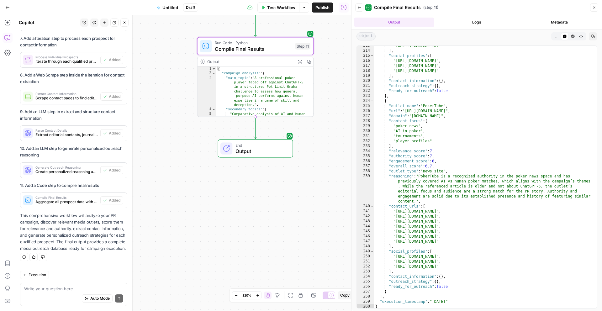
scroll to position [1268, 0]
click at [194, 215] on div "**********" at bounding box center [183, 163] width 336 height 296
